Goal: Task Accomplishment & Management: Manage account settings

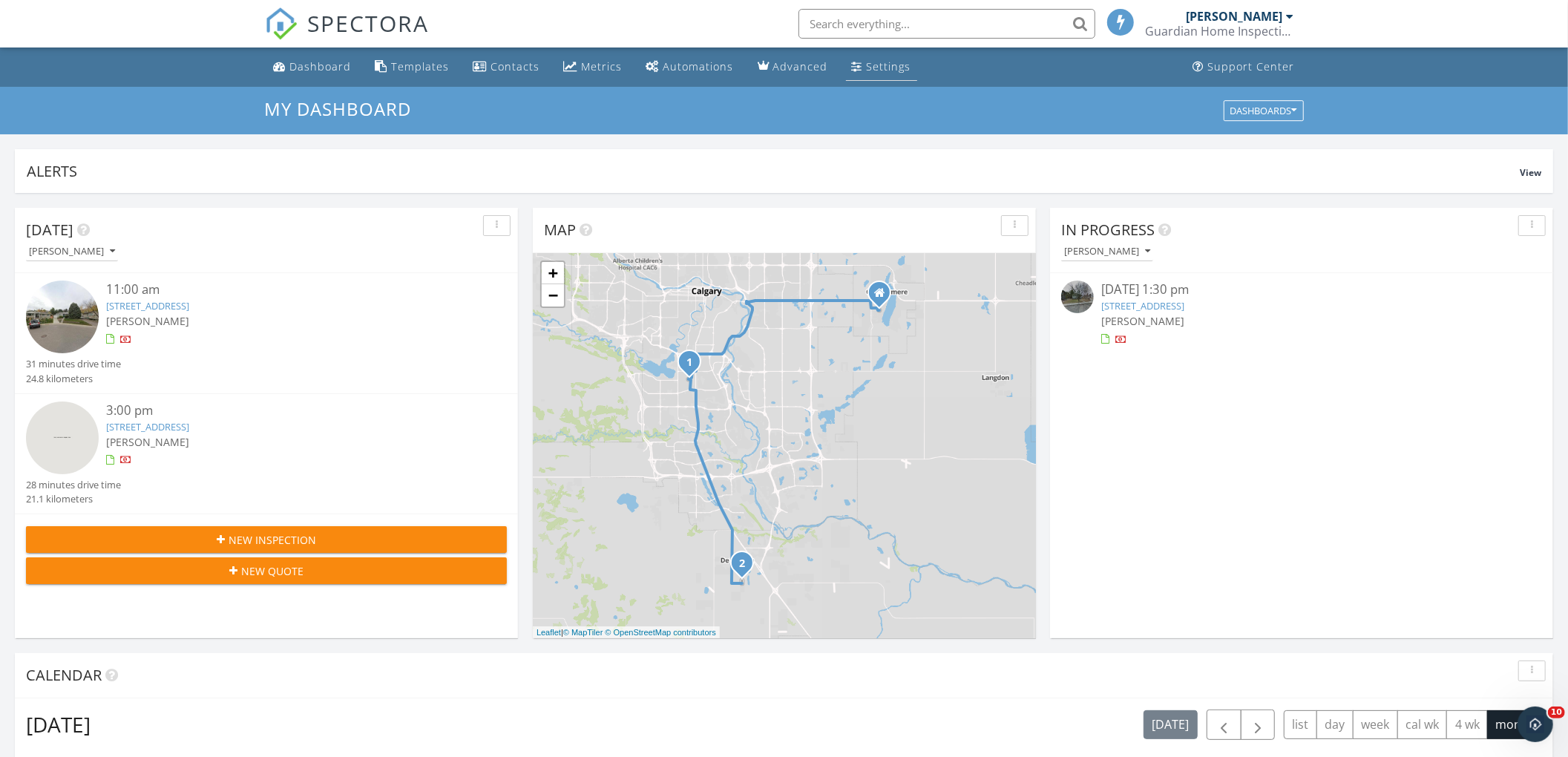
click at [866, 53] on link "Settings" at bounding box center [882, 67] width 72 height 27
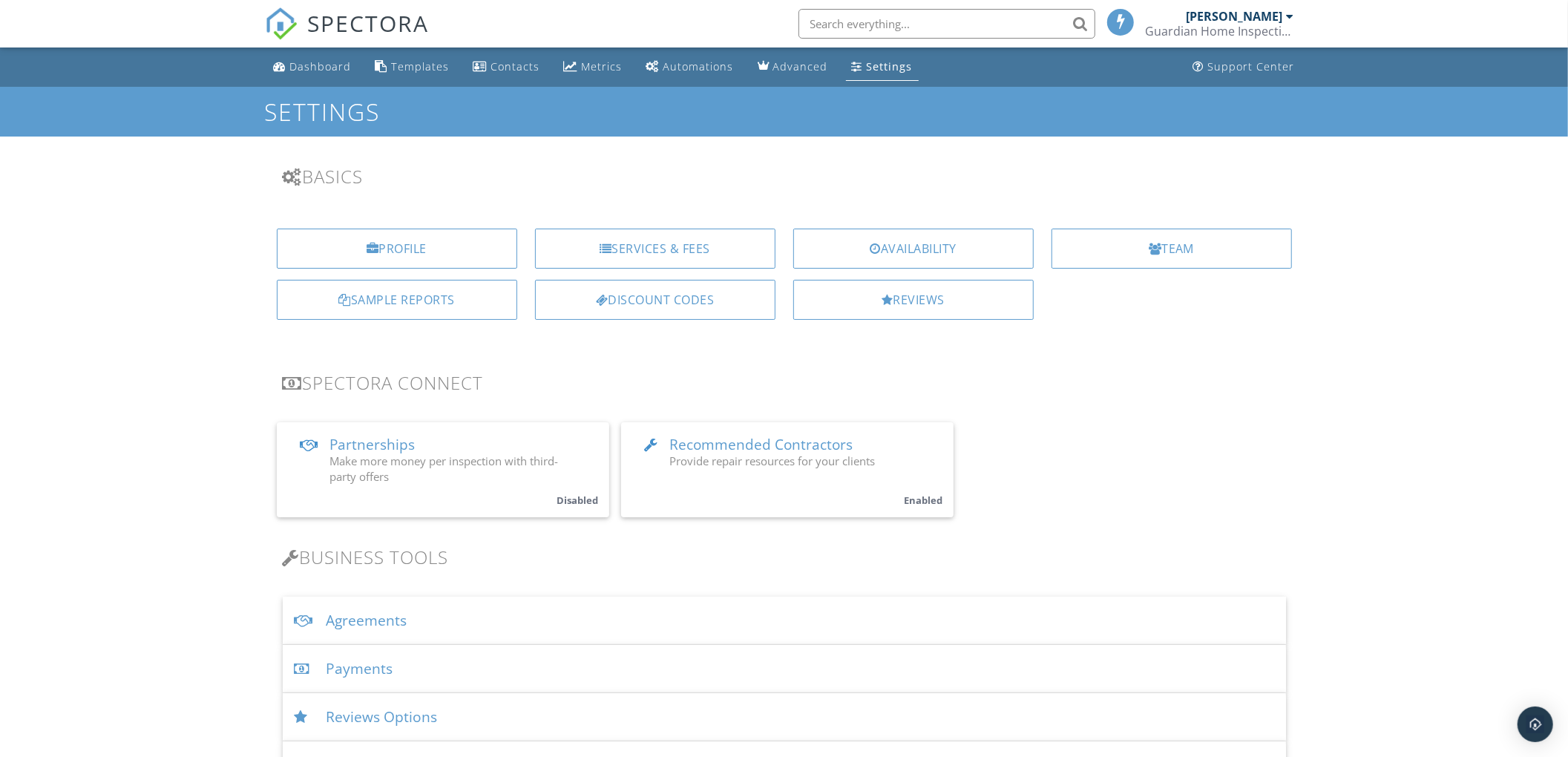
click at [354, 618] on div "Agreements" at bounding box center [784, 621] width 1003 height 48
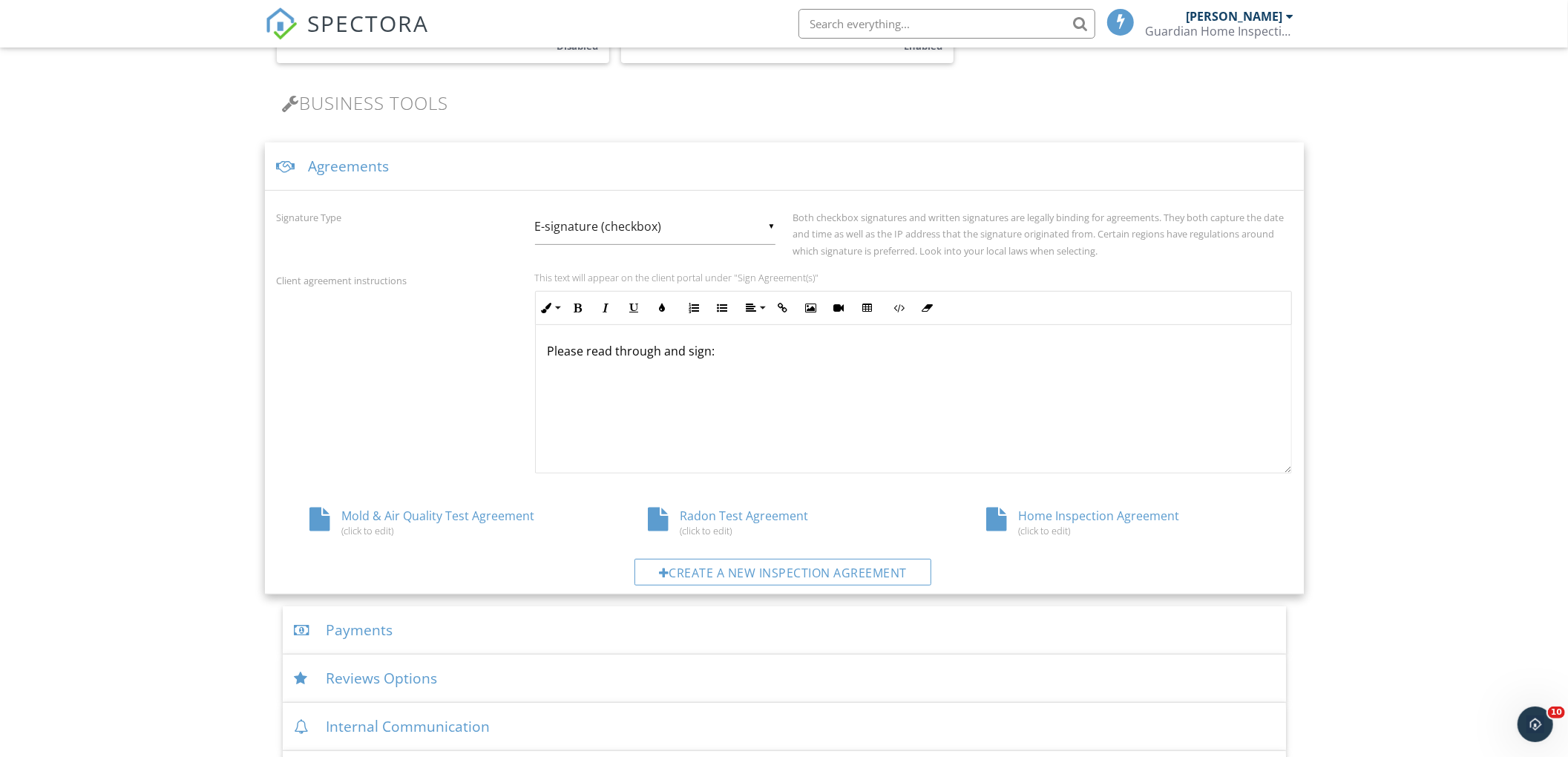
scroll to position [455, 0]
click at [1036, 516] on div "Home Inspection Agreement (click to edit)" at bounding box center [1123, 520] width 339 height 28
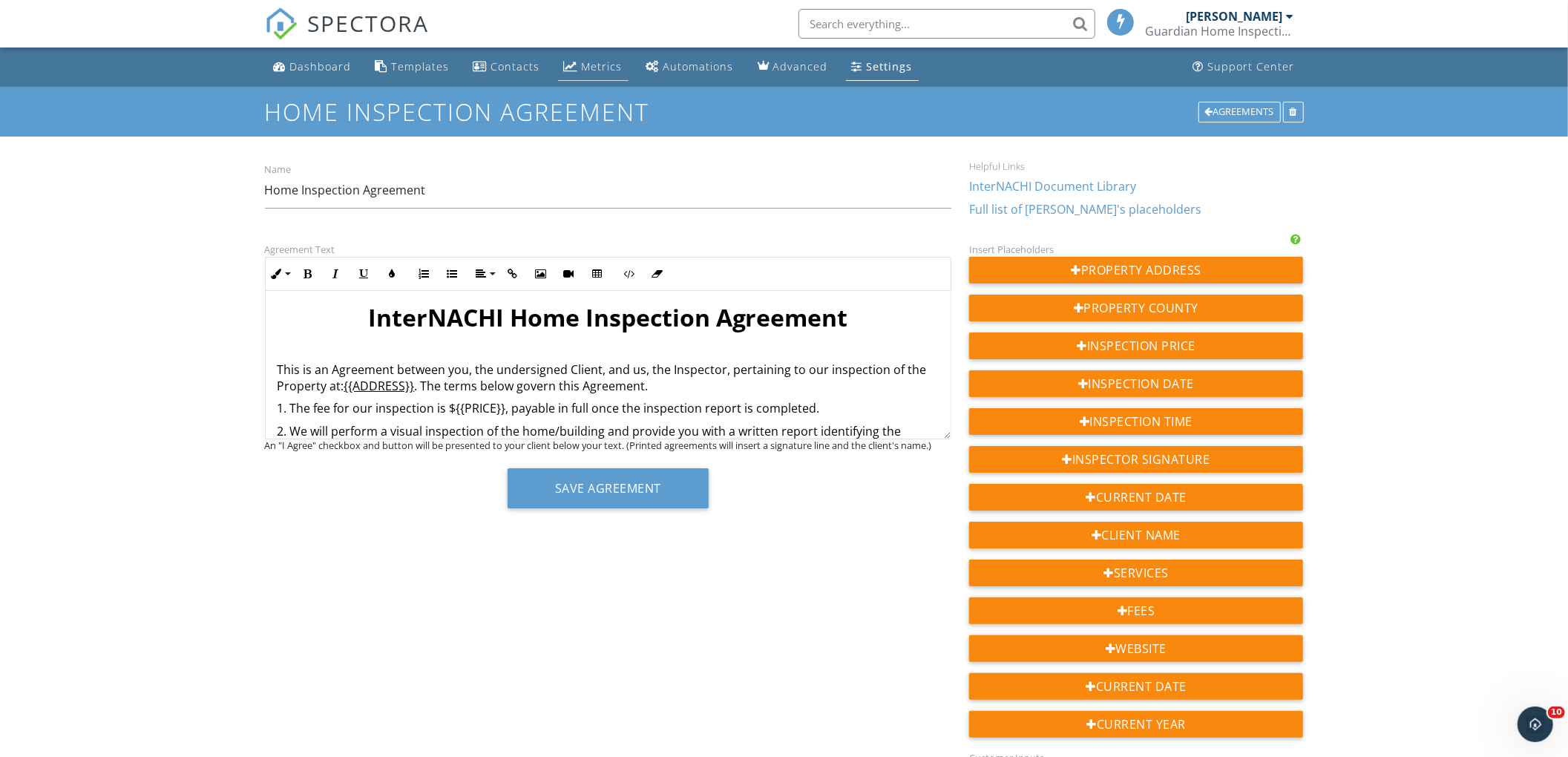
click at [586, 70] on div "Metrics" at bounding box center [602, 66] width 41 height 15
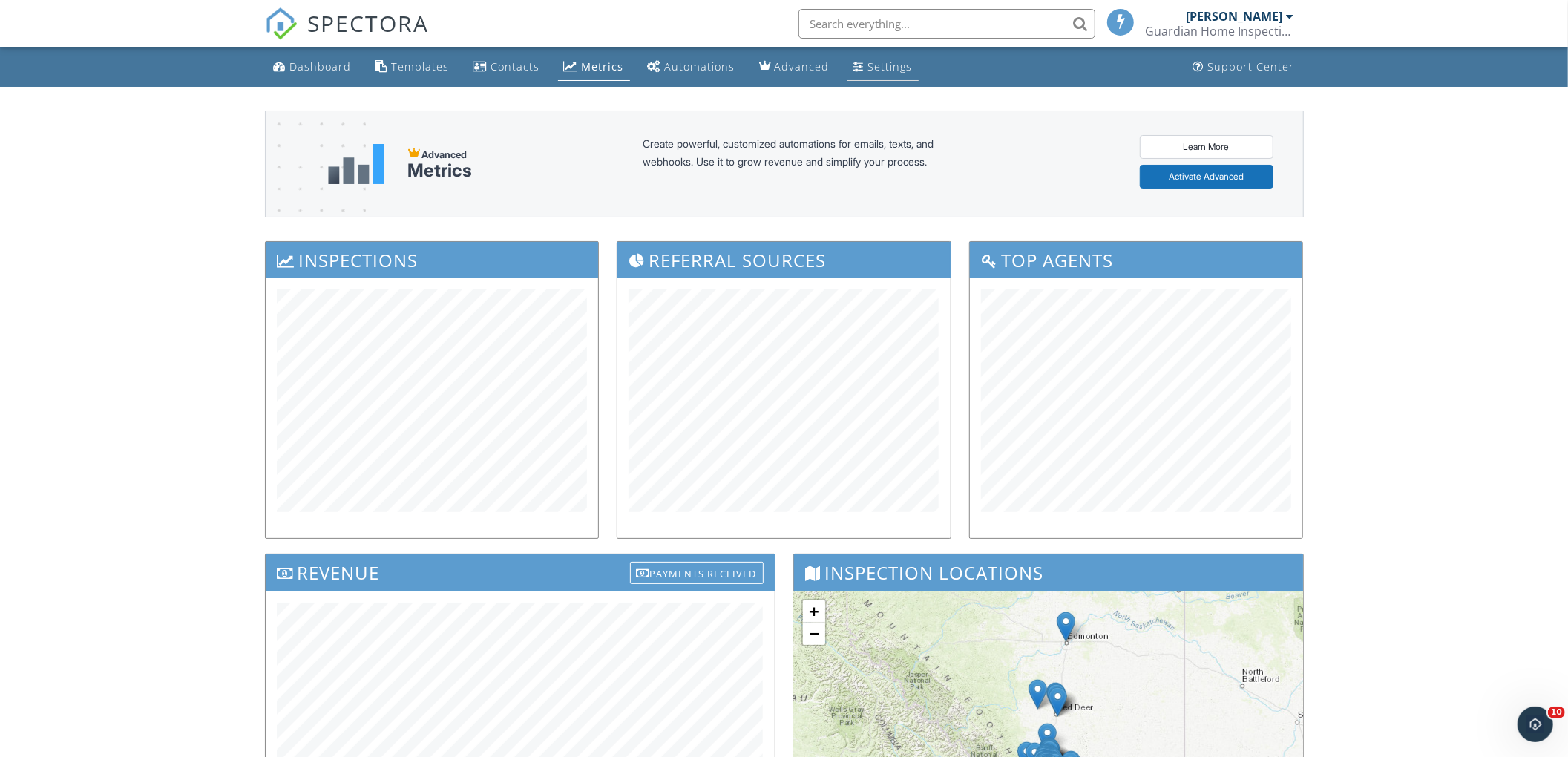
click at [868, 70] on div "Settings" at bounding box center [890, 66] width 45 height 15
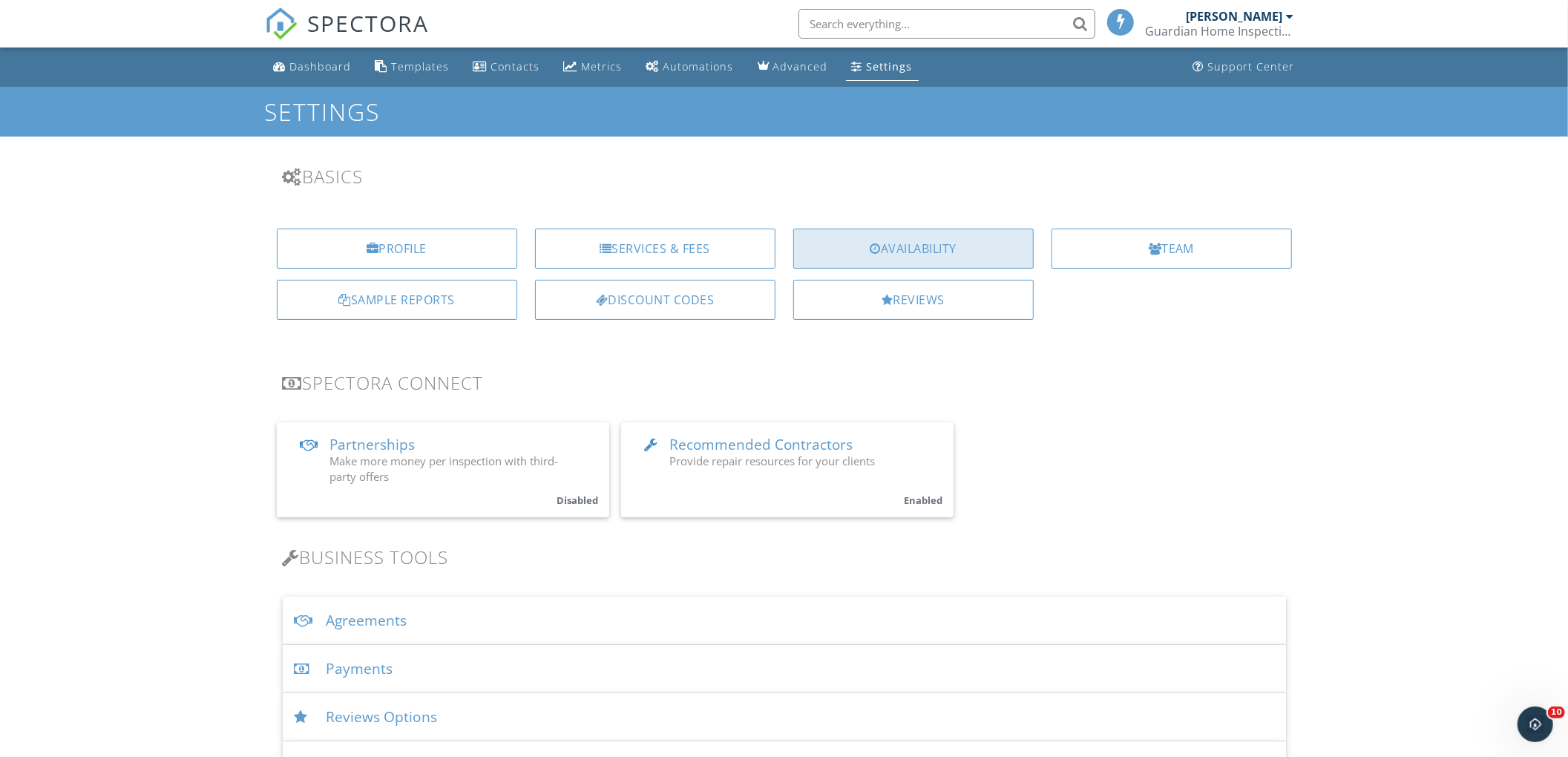
click at [855, 236] on div "Availability" at bounding box center [913, 248] width 240 height 40
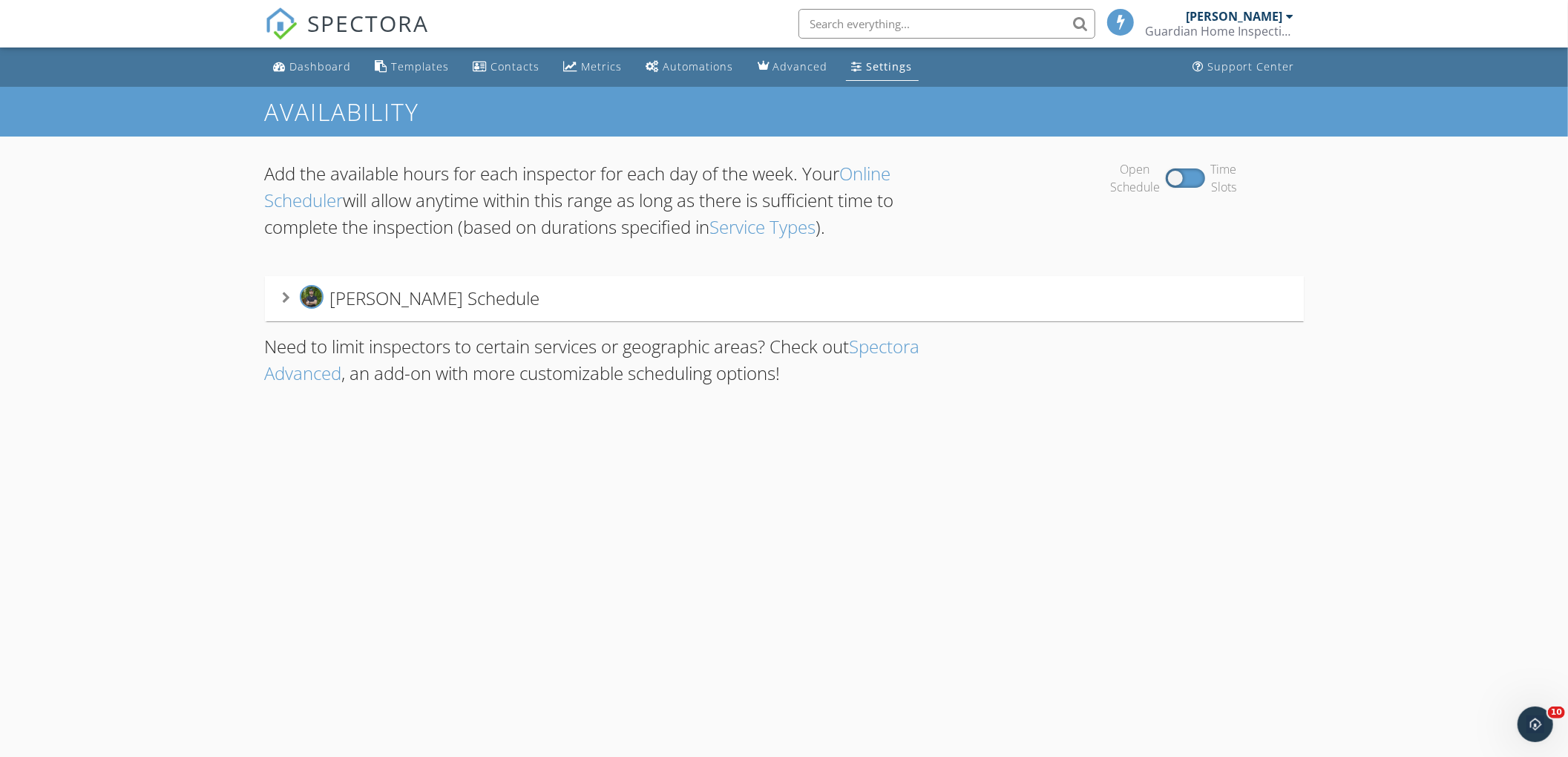
click at [1278, 4] on div "[PERSON_NAME] Guardian Home Inspections Inc." at bounding box center [1219, 23] width 148 height 47
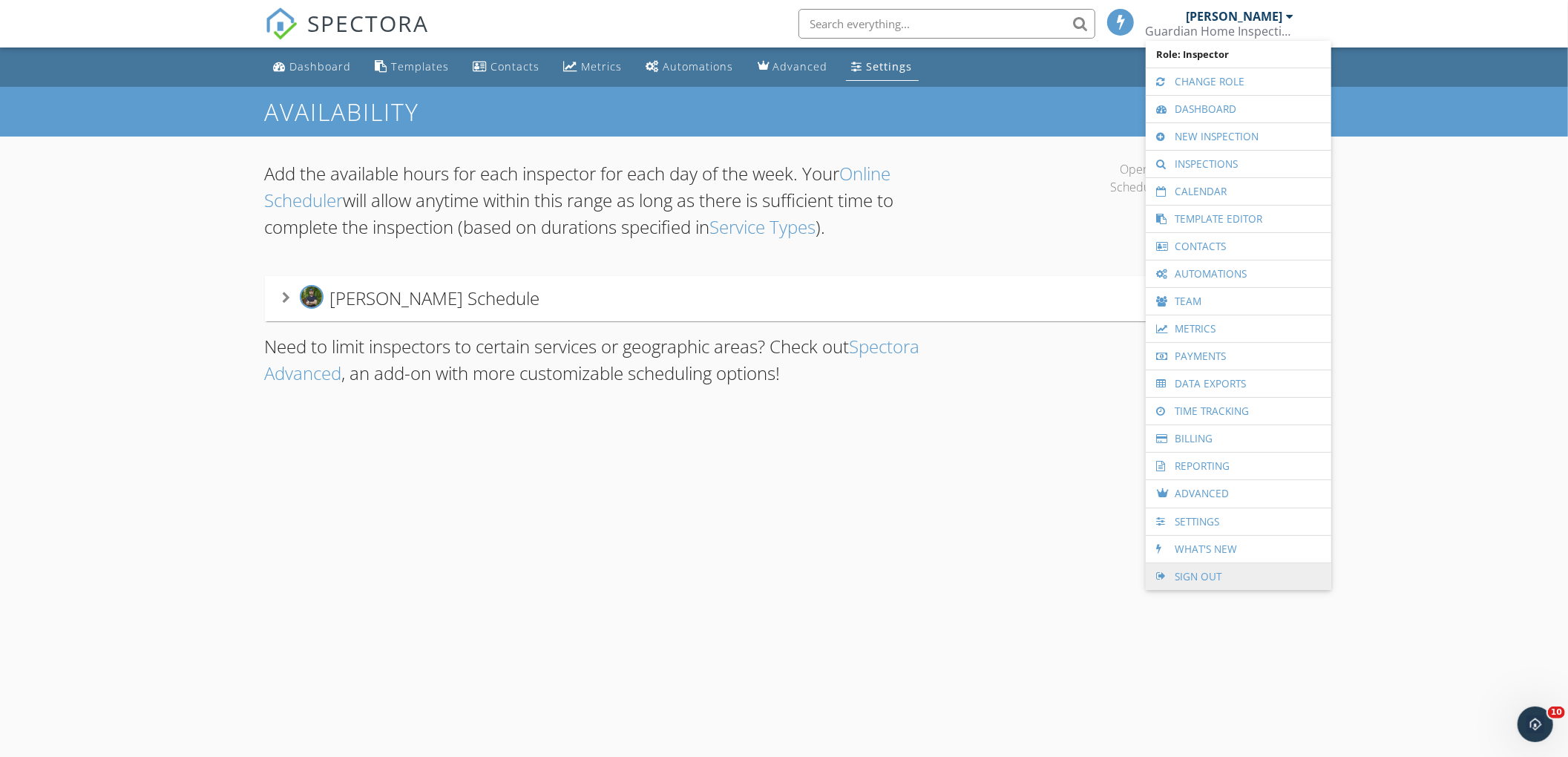
click at [1200, 582] on link "Sign Out" at bounding box center [1238, 577] width 170 height 27
